Goal: Transaction & Acquisition: Purchase product/service

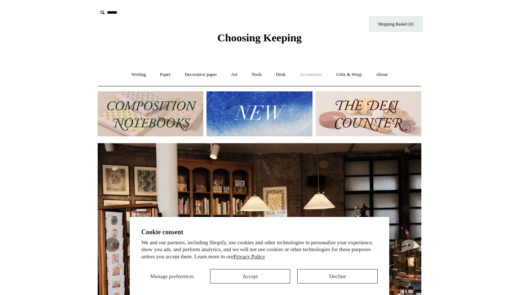
click at [309, 77] on link "Accessories +" at bounding box center [310, 74] width 35 height 19
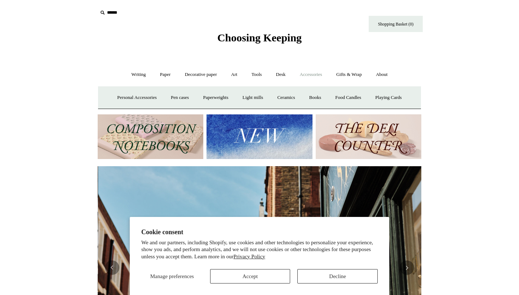
scroll to position [0, 323]
click at [182, 98] on link "Pen cases" at bounding box center [179, 97] width 31 height 19
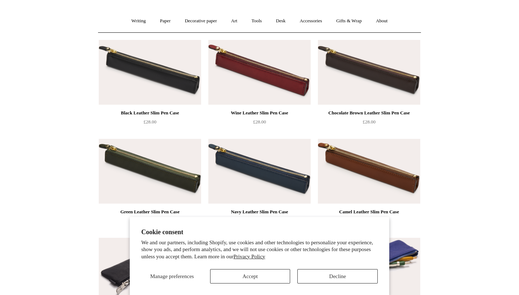
scroll to position [55, 0]
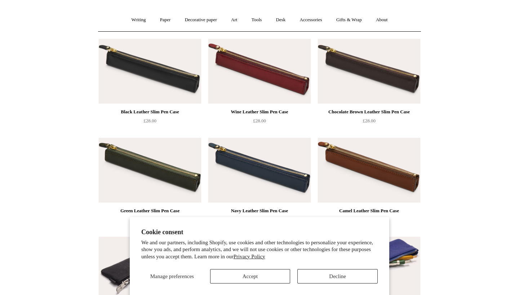
click at [243, 287] on section "Cookie consent We and our partners, including Shopify, use cookies and other te…" at bounding box center [259, 256] width 259 height 79
click at [241, 276] on button "Accept" at bounding box center [250, 276] width 80 height 14
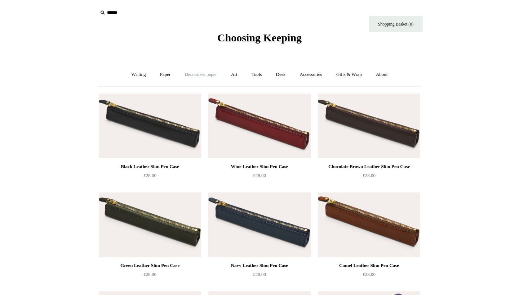
scroll to position [0, 0]
click at [319, 74] on link "Accessories +" at bounding box center [310, 74] width 35 height 19
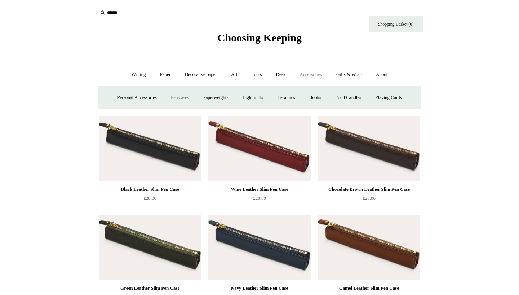
drag, startPoint x: 388, startPoint y: 23, endPoint x: 367, endPoint y: 19, distance: 21.8
click at [115, 16] on input "text" at bounding box center [142, 12] width 89 height 13
type input "****"
click at [180, 12] on input "*" at bounding box center [179, 12] width 7 height 13
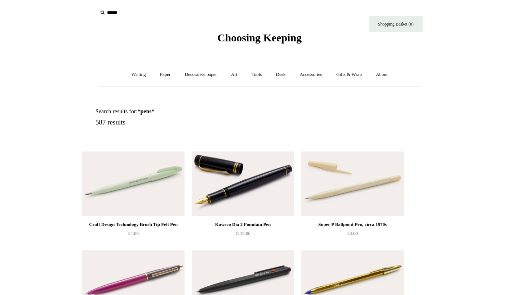
click at [110, 12] on input "text" at bounding box center [142, 12] width 89 height 13
type input "********"
click at [180, 12] on input "*" at bounding box center [179, 12] width 7 height 13
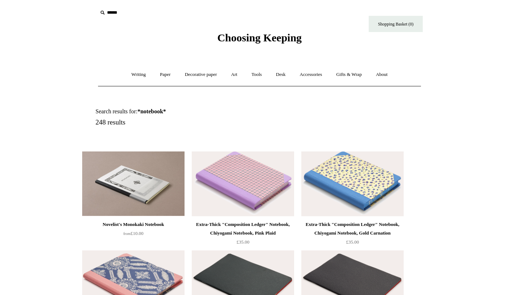
click at [354, 177] on img at bounding box center [352, 184] width 102 height 65
